Goal: Task Accomplishment & Management: Complete application form

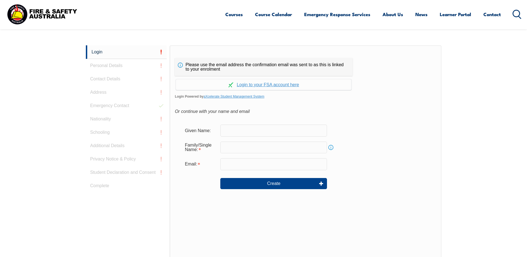
scroll to position [148, 0]
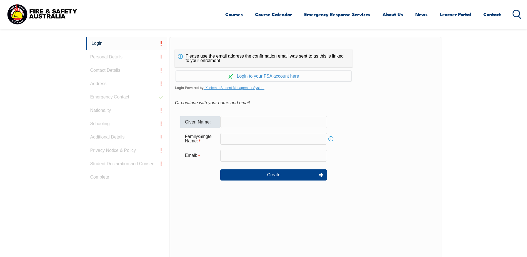
click at [233, 122] on input "text" at bounding box center [273, 122] width 107 height 12
type input "[PERSON_NAME]"
type input "[PERSON_NAME][EMAIL_ADDRESS][DOMAIN_NAME]"
click at [245, 141] on input "text" at bounding box center [273, 139] width 107 height 12
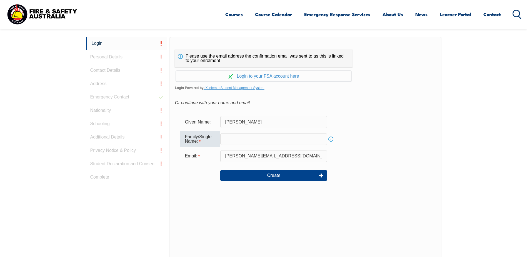
type input "Inverarity"
click at [264, 177] on button "Create" at bounding box center [273, 175] width 107 height 11
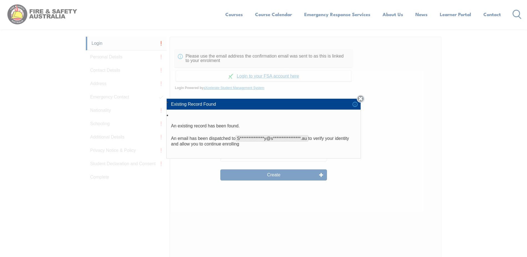
click at [361, 97] on link "Close" at bounding box center [361, 99] width 8 height 8
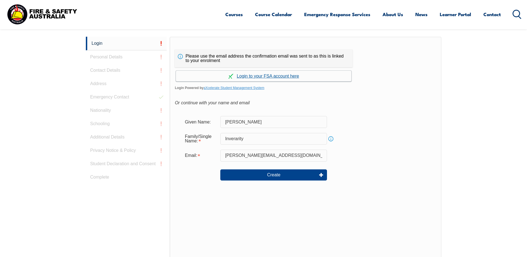
click at [243, 76] on link "Continue with aXcelerate" at bounding box center [264, 76] width 176 height 11
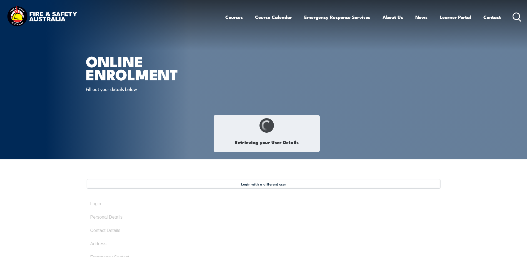
type input "[PERSON_NAME]"
type input "Inverarity"
type input "[DATE]"
type input "2E6TJ9J9QQ"
select select "F"
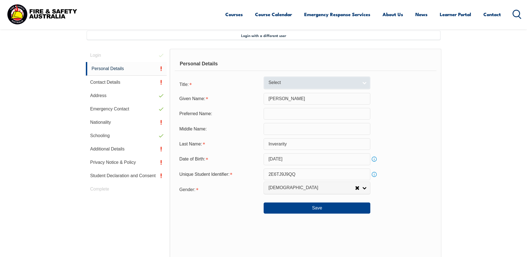
scroll to position [151, 0]
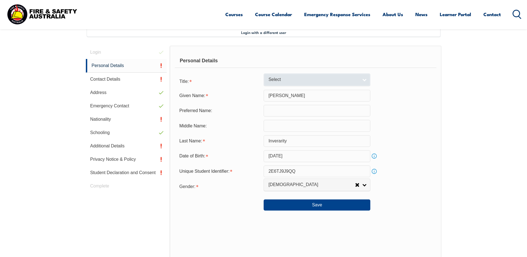
click at [279, 80] on span "Select" at bounding box center [313, 80] width 90 height 6
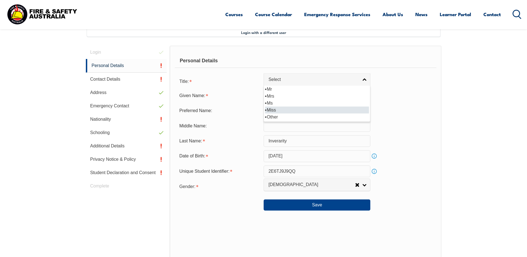
click at [275, 111] on li "Miss" at bounding box center [317, 109] width 104 height 7
select select "Miss"
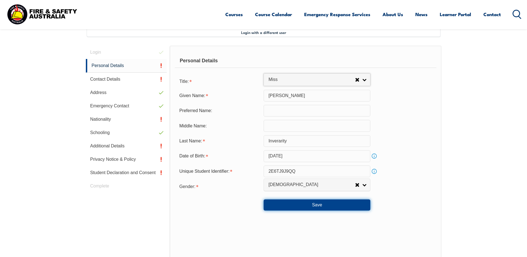
click at [320, 206] on button "Save" at bounding box center [317, 204] width 107 height 11
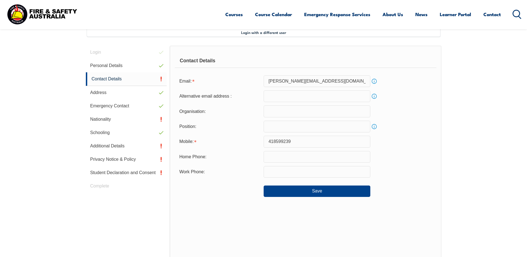
click at [290, 97] on input "email" at bounding box center [317, 96] width 107 height 12
type input "[EMAIL_ADDRESS][DOMAIN_NAME]"
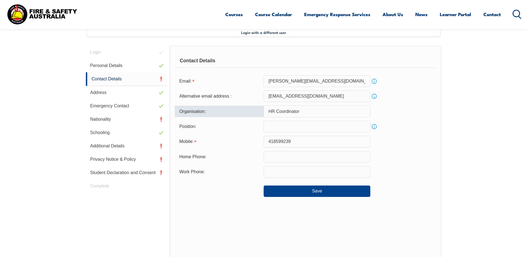
drag, startPoint x: 306, startPoint y: 111, endPoint x: 234, endPoint y: 111, distance: 71.4
click at [234, 111] on div "Organisation: HR Coordinator" at bounding box center [306, 111] width 262 height 12
drag, startPoint x: 319, startPoint y: 109, endPoint x: 244, endPoint y: 106, distance: 74.3
click at [244, 106] on div "Organisation: Head of People and Culture" at bounding box center [306, 111] width 262 height 12
type input "Studco [GEOGRAPHIC_DATA]"
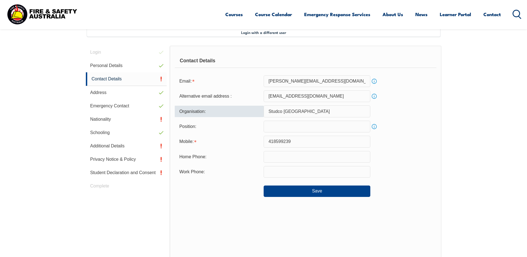
click at [279, 128] on input "text" at bounding box center [317, 127] width 107 height 12
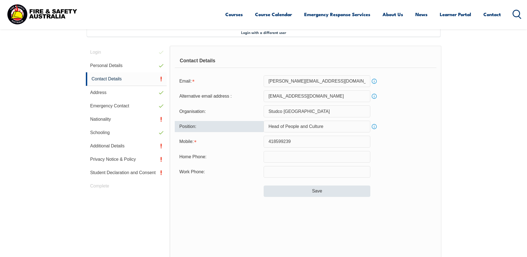
type input "Head of People and Culture"
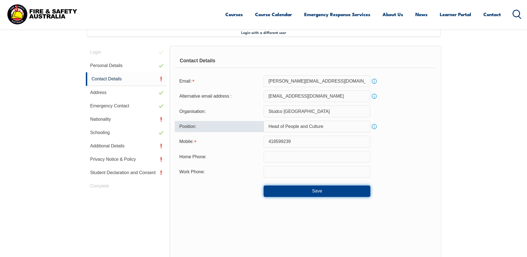
click at [314, 195] on button "Save" at bounding box center [317, 190] width 107 height 11
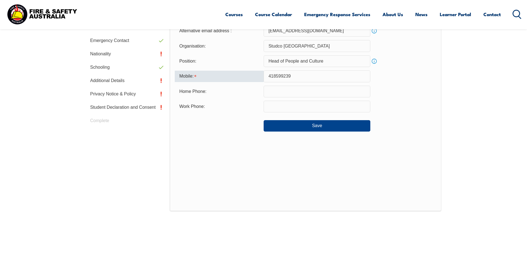
scroll to position [148, 0]
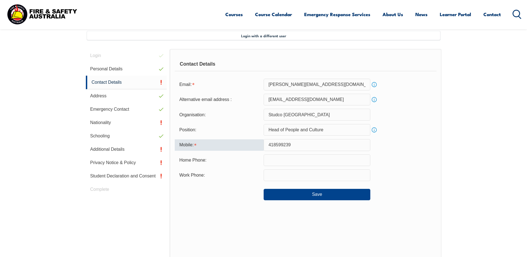
click at [270, 145] on input "418599239" at bounding box center [317, 145] width 107 height 12
type input "0418599239"
click at [309, 196] on button "Save" at bounding box center [317, 194] width 107 height 11
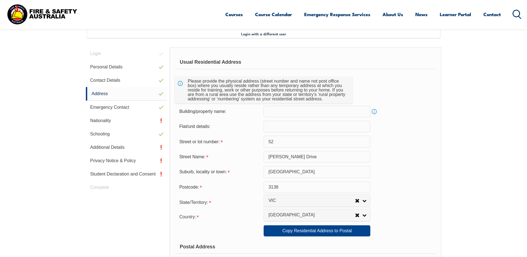
scroll to position [151, 0]
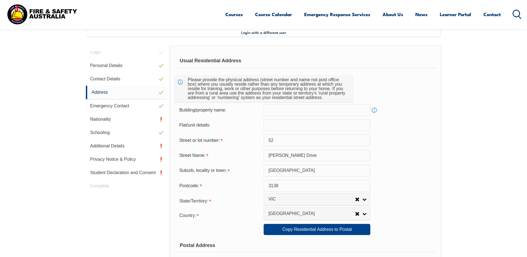
click at [278, 139] on input "52" at bounding box center [317, 140] width 107 height 12
type input "5"
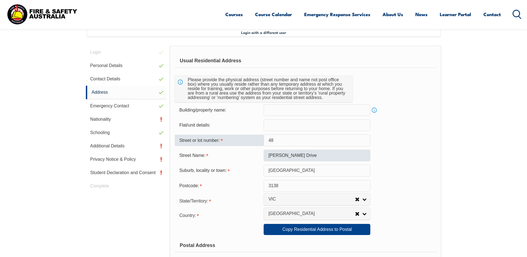
type input "48"
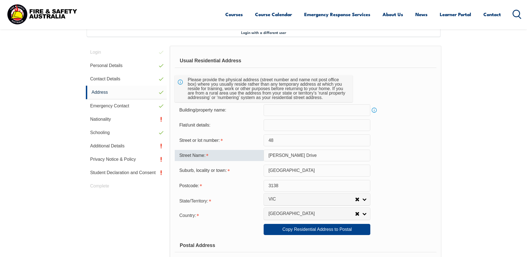
click at [267, 156] on input "[PERSON_NAME] Drive" at bounding box center [317, 156] width 107 height 12
drag, startPoint x: 304, startPoint y: 156, endPoint x: 222, endPoint y: 153, distance: 81.8
click at [227, 154] on div "Street Name: [PERSON_NAME][GEOGRAPHIC_DATA]" at bounding box center [306, 156] width 262 height 12
type input "Parkvalley"
click at [284, 187] on input "3138" at bounding box center [317, 186] width 107 height 12
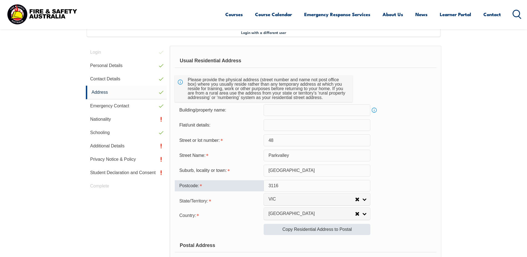
type input "3116"
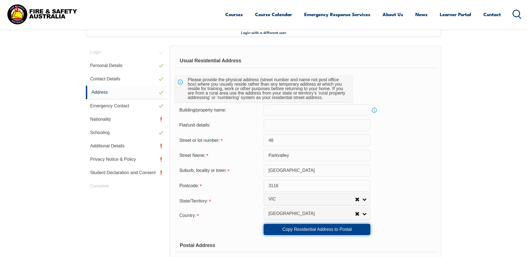
click at [321, 228] on link "Copy Residential Address to Postal" at bounding box center [317, 229] width 107 height 11
type input "48"
type input "Parkvalley"
type input "[GEOGRAPHIC_DATA]"
select select "VIC"
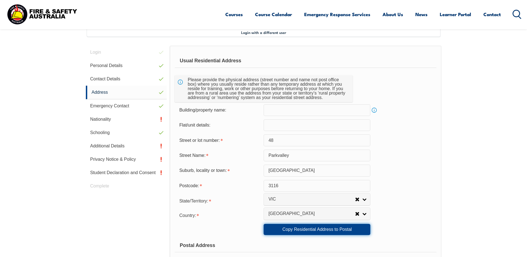
type input "3116"
select select "1101"
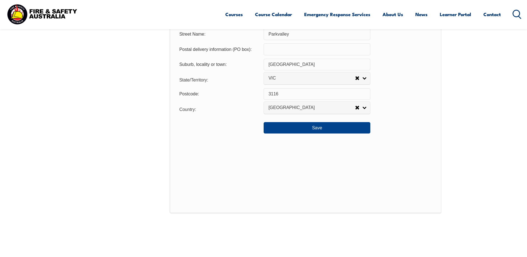
scroll to position [429, 0]
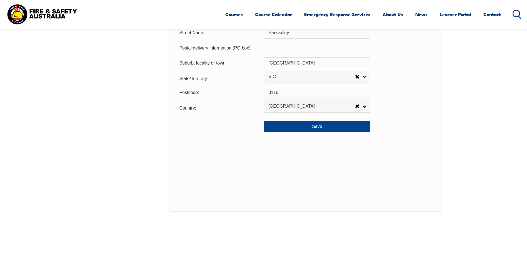
click at [315, 118] on div "Save" at bounding box center [306, 124] width 262 height 16
click at [320, 128] on button "Save" at bounding box center [317, 126] width 107 height 11
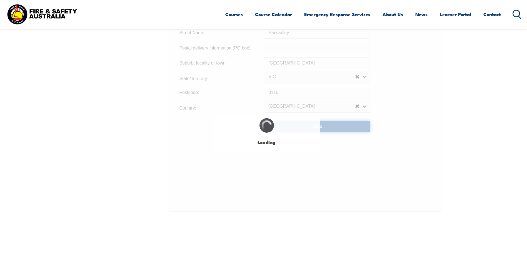
type input "48"
type input "Parkvalley"
type input "48"
type input "Parkvalley"
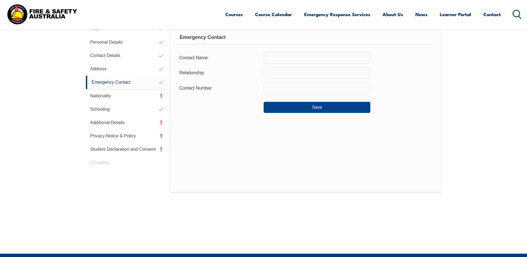
scroll to position [151, 0]
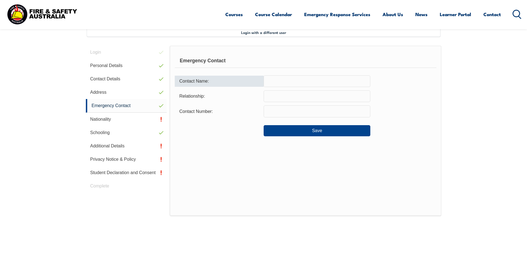
click at [268, 83] on input "text" at bounding box center [317, 81] width 107 height 12
type input "[PERSON_NAME]"
click at [282, 98] on input "text" at bounding box center [317, 96] width 107 height 12
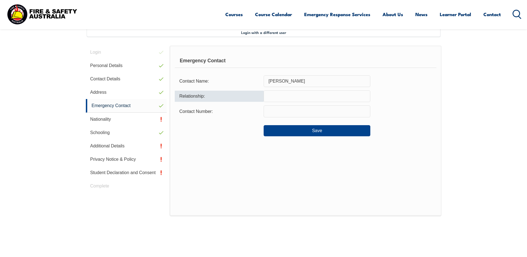
type input "Son"
click at [279, 114] on input "text" at bounding box center [317, 111] width 107 height 12
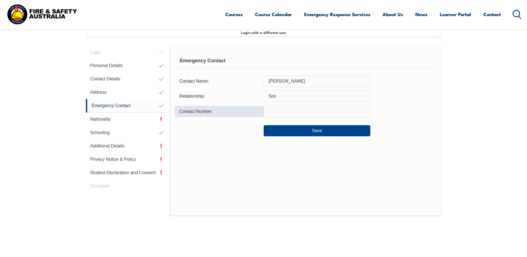
type input "0487162835"
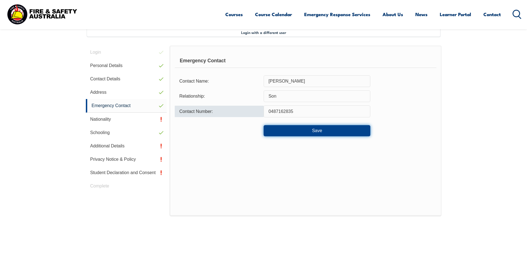
click at [306, 135] on button "Save" at bounding box center [317, 130] width 107 height 11
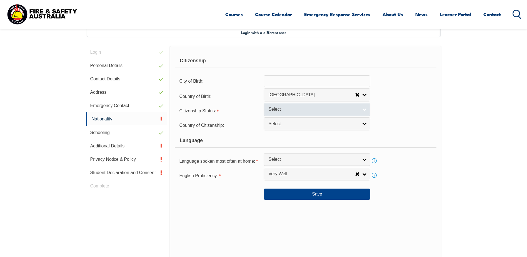
click at [294, 111] on span "Select" at bounding box center [313, 109] width 90 height 6
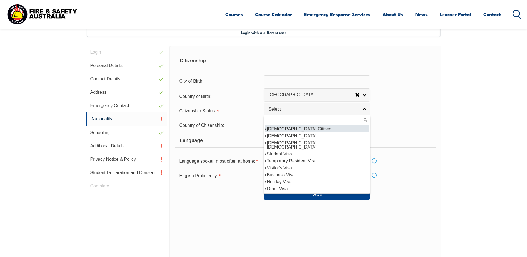
click at [289, 130] on li "[DEMOGRAPHIC_DATA] Citizen" at bounding box center [317, 128] width 104 height 7
select select "1"
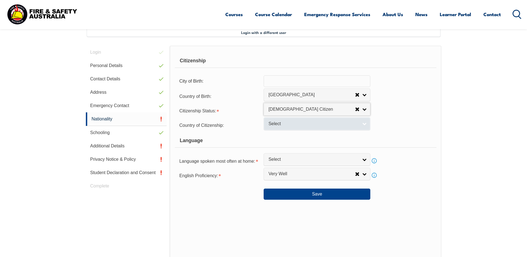
click at [286, 127] on link "Select" at bounding box center [317, 123] width 107 height 13
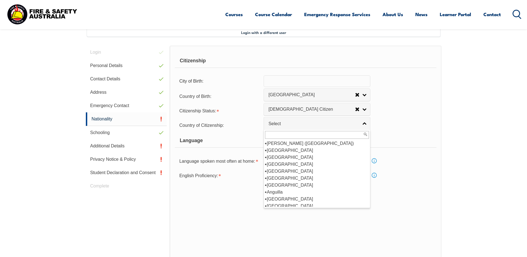
scroll to position [56, 0]
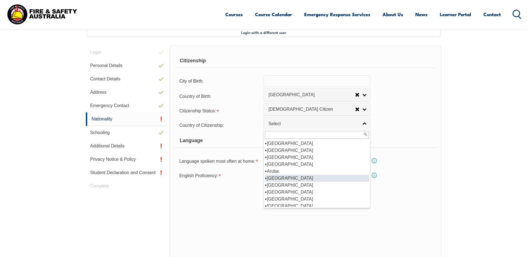
click at [278, 179] on li "[GEOGRAPHIC_DATA]" at bounding box center [317, 178] width 104 height 7
select select "1101"
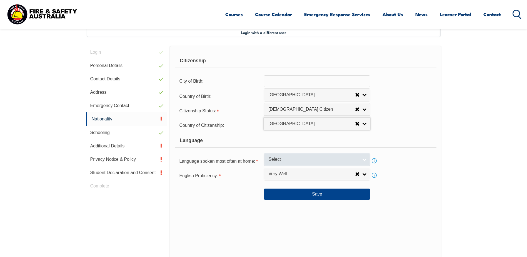
click at [285, 160] on span "Select" at bounding box center [313, 159] width 90 height 6
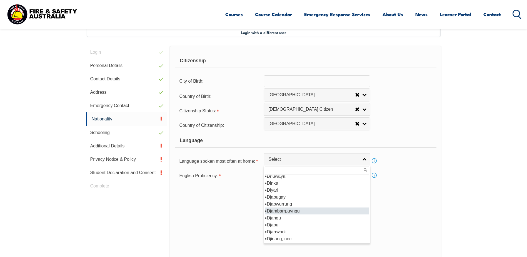
scroll to position [667, 0]
click at [275, 212] on li "English" at bounding box center [317, 210] width 104 height 7
select select "1201"
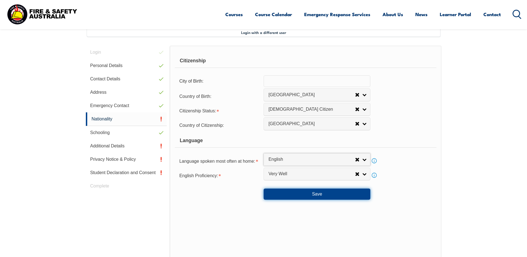
click at [311, 195] on button "Save" at bounding box center [317, 193] width 107 height 11
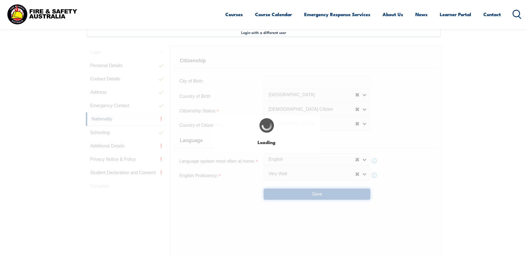
select select "false"
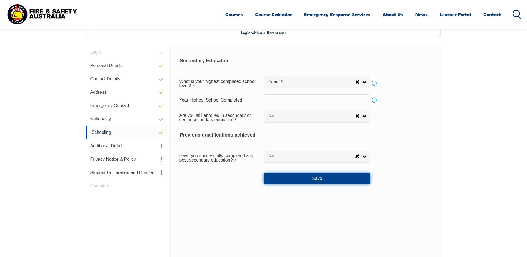
click at [316, 177] on button "Save" at bounding box center [317, 178] width 107 height 11
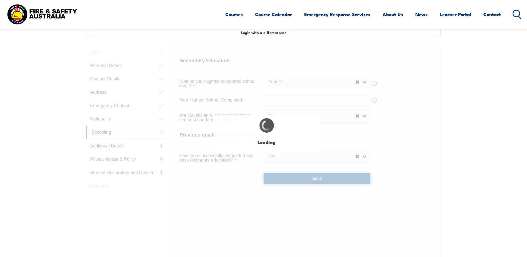
select select
select select "false"
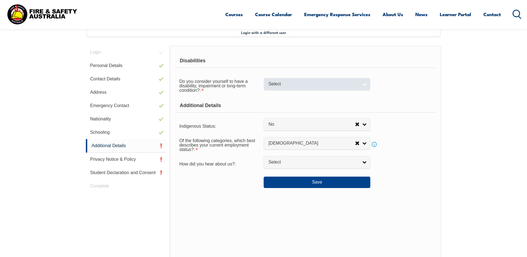
click at [280, 85] on span "Select" at bounding box center [313, 84] width 90 height 6
click at [272, 95] on li "No" at bounding box center [317, 93] width 104 height 7
select select "false"
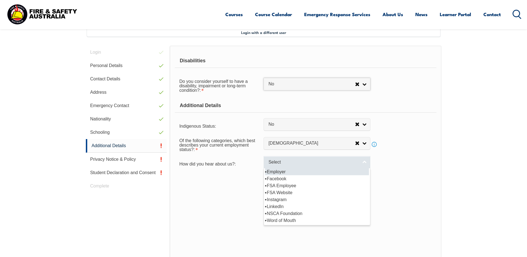
click at [294, 165] on span "Select" at bounding box center [313, 162] width 90 height 6
click at [278, 173] on li "Employer" at bounding box center [317, 171] width 104 height 7
select select "8019"
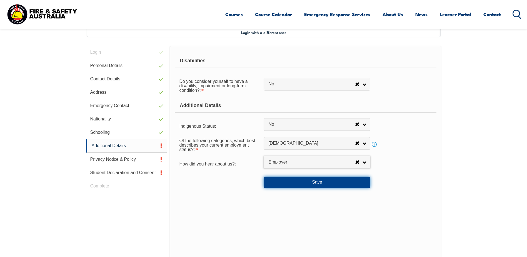
click at [302, 180] on button "Save" at bounding box center [317, 181] width 107 height 11
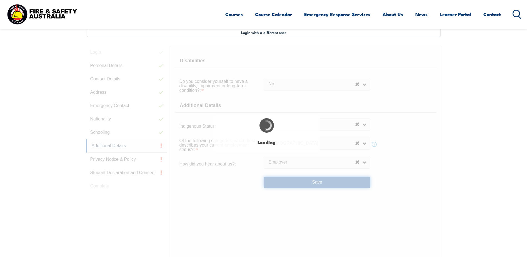
select select "false"
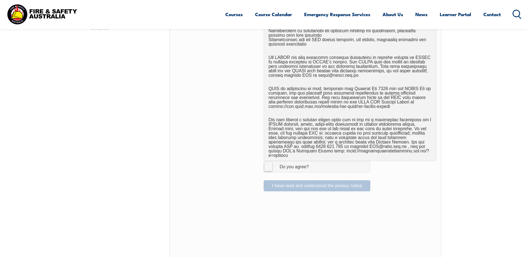
scroll to position [346, 0]
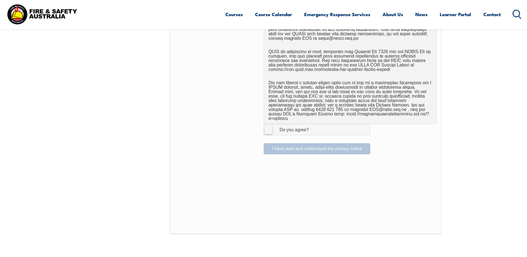
click at [267, 126] on label "I Agree Do you agree?" at bounding box center [317, 129] width 107 height 11
click at [313, 126] on input "I Agree Do you agree?" at bounding box center [317, 129] width 9 height 11
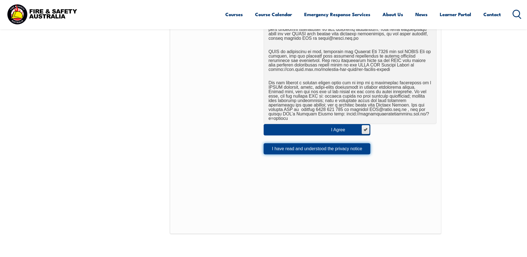
click at [338, 143] on button "I have read and understood the privacy notice" at bounding box center [317, 148] width 107 height 11
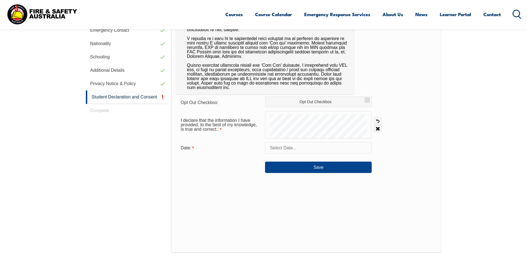
scroll to position [235, 0]
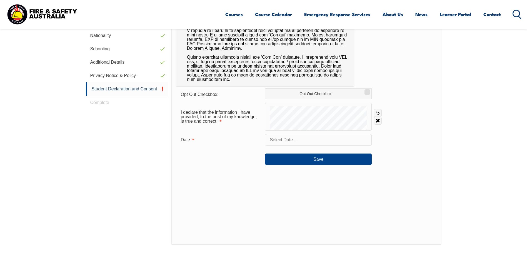
click at [285, 142] on input "text" at bounding box center [318, 140] width 107 height 12
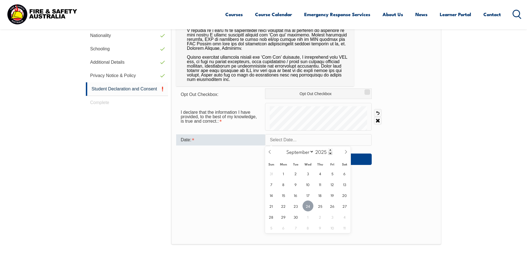
click at [308, 206] on span "24" at bounding box center [308, 205] width 11 height 11
type input "[DATE]"
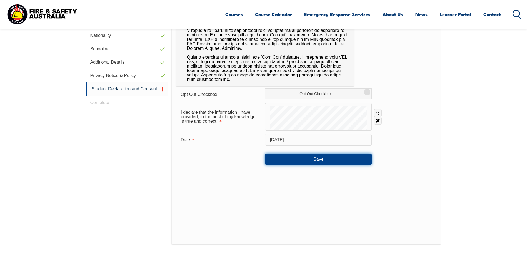
click at [304, 161] on button "Save" at bounding box center [318, 158] width 107 height 11
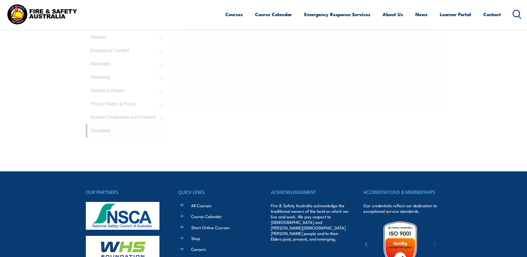
scroll to position [151, 0]
